Goal: Find specific page/section: Find specific page/section

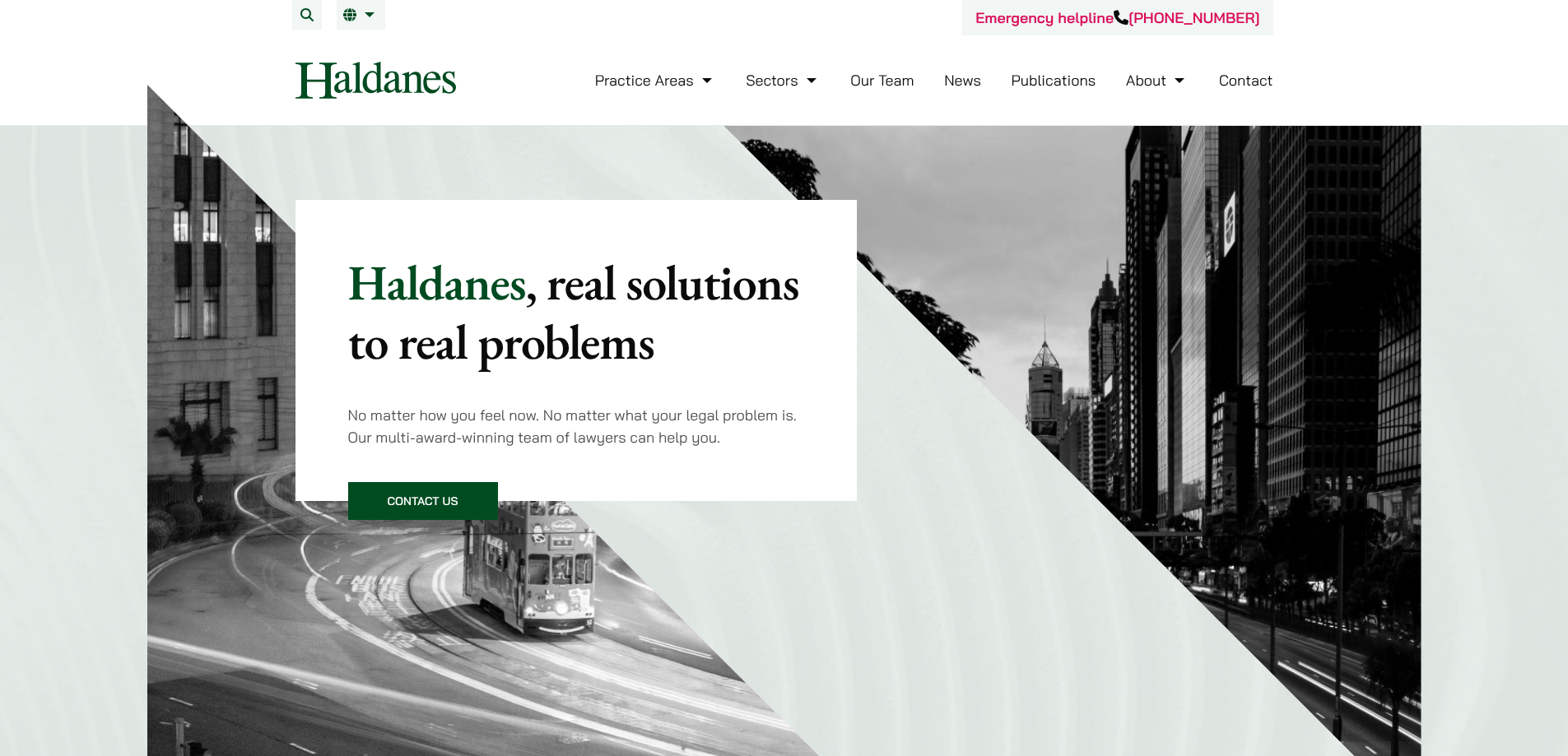
click at [860, 85] on link "Our Team" at bounding box center [882, 80] width 63 height 19
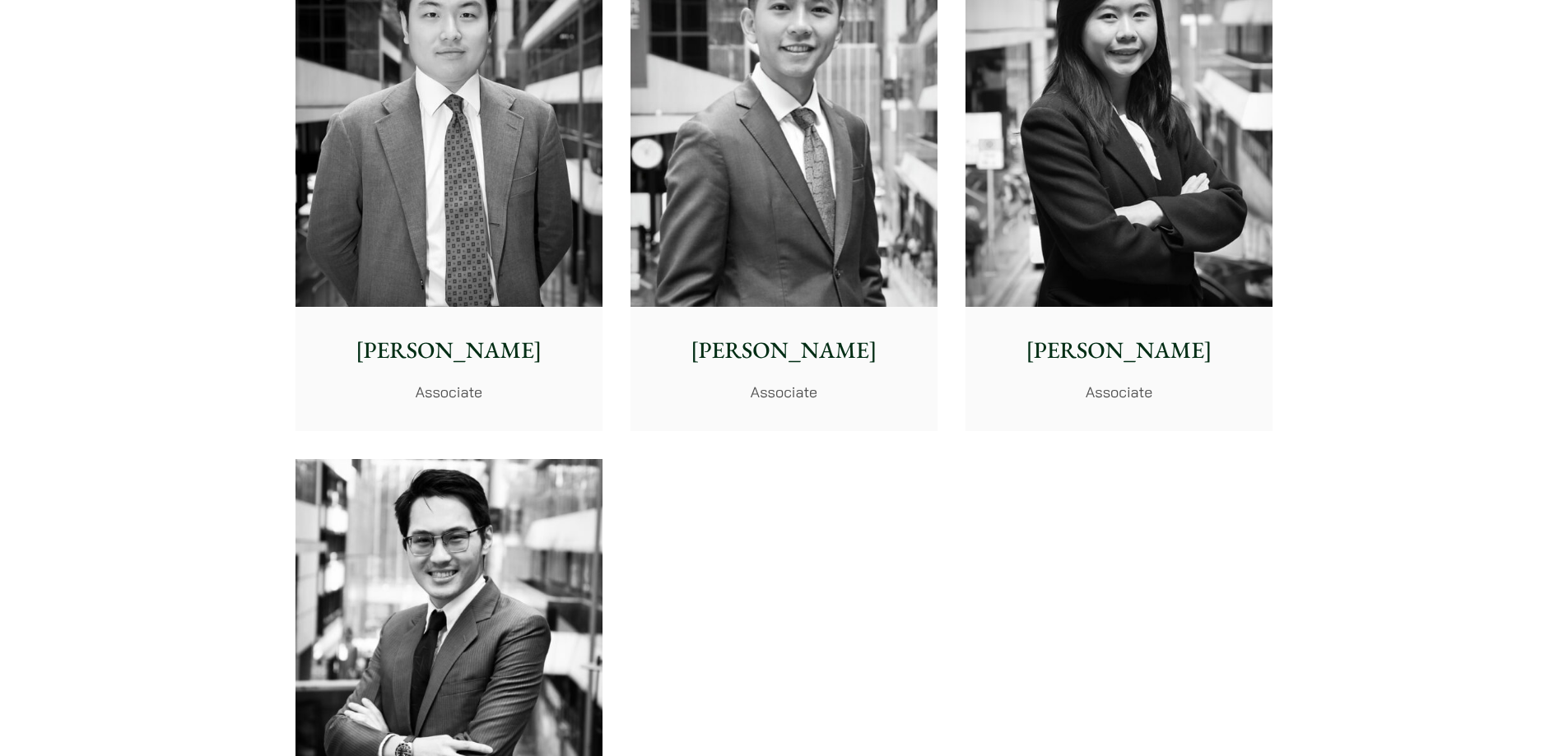
scroll to position [6335, 0]
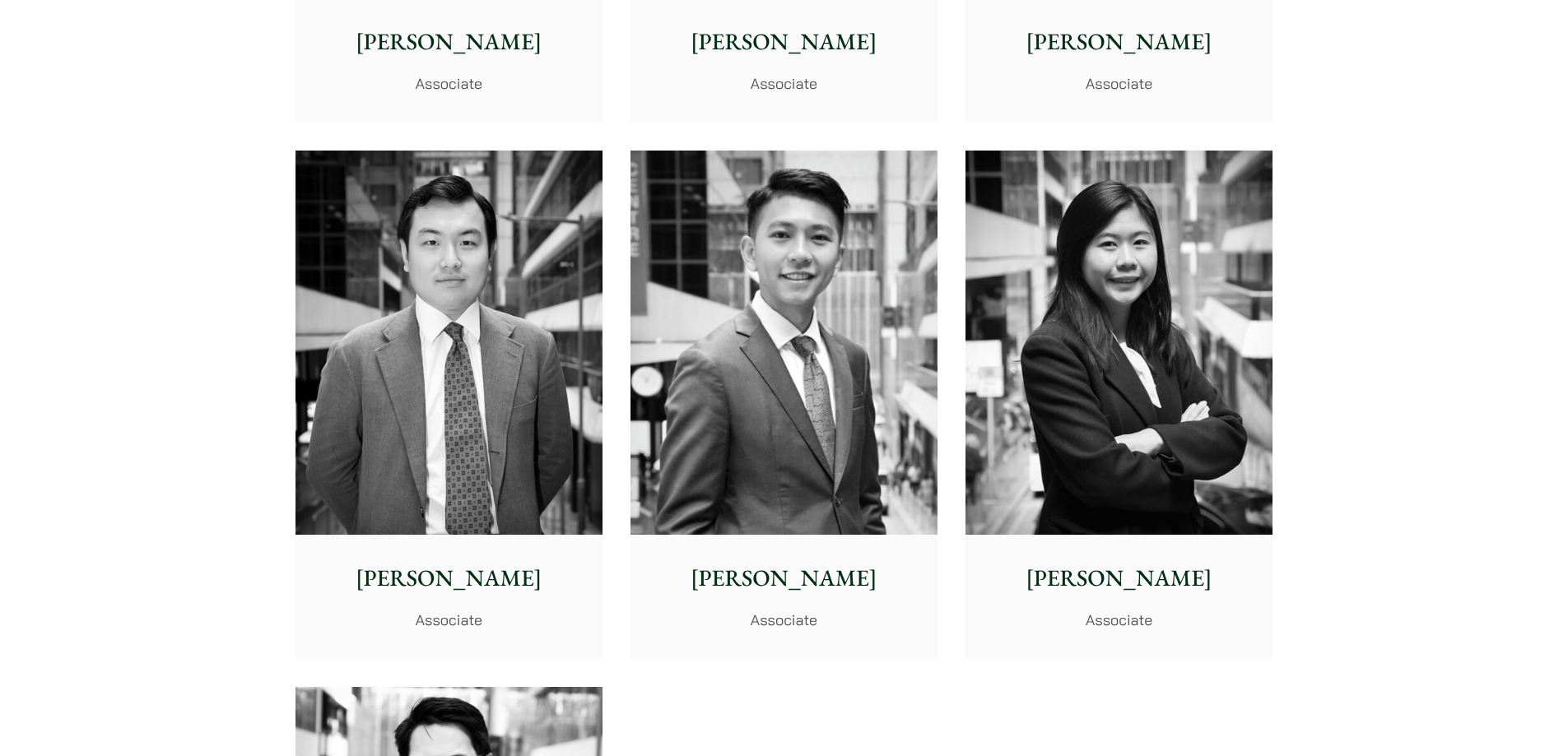
click at [1097, 309] on img at bounding box center [1119, 342] width 307 height 384
